Goal: Navigation & Orientation: Go to known website

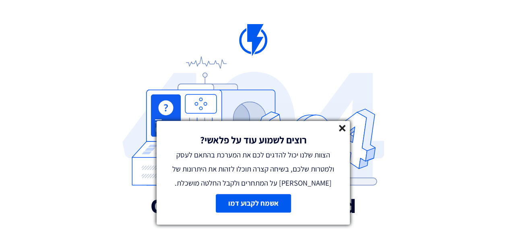
click at [341, 127] on icon at bounding box center [342, 128] width 7 height 7
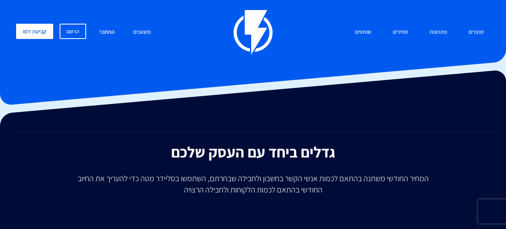
click at [109, 33] on link "התחבר" at bounding box center [107, 32] width 28 height 17
